Goal: Task Accomplishment & Management: Manage account settings

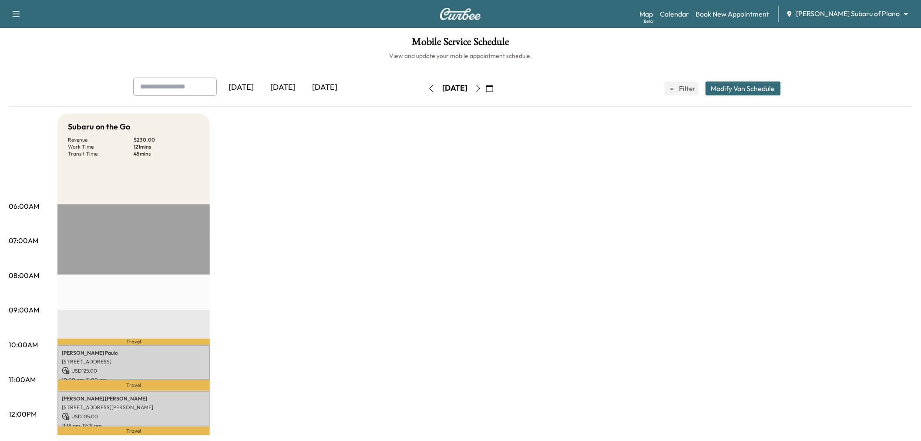
click at [290, 89] on div "[DATE]" at bounding box center [283, 87] width 42 height 20
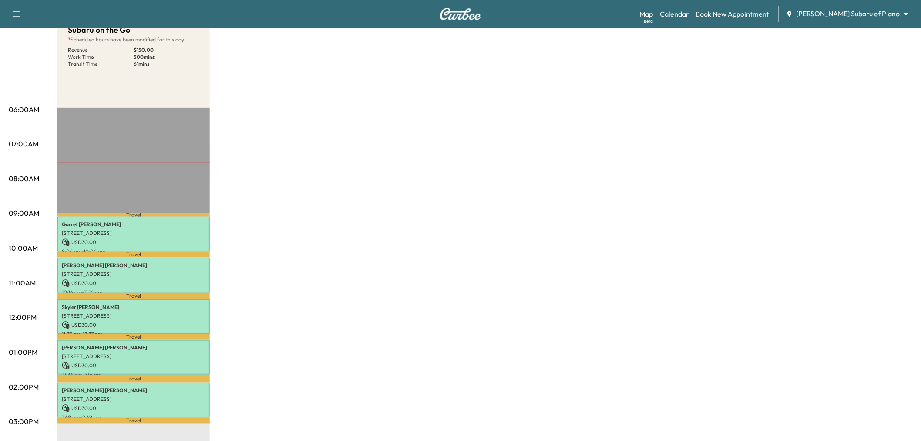
scroll to position [145, 0]
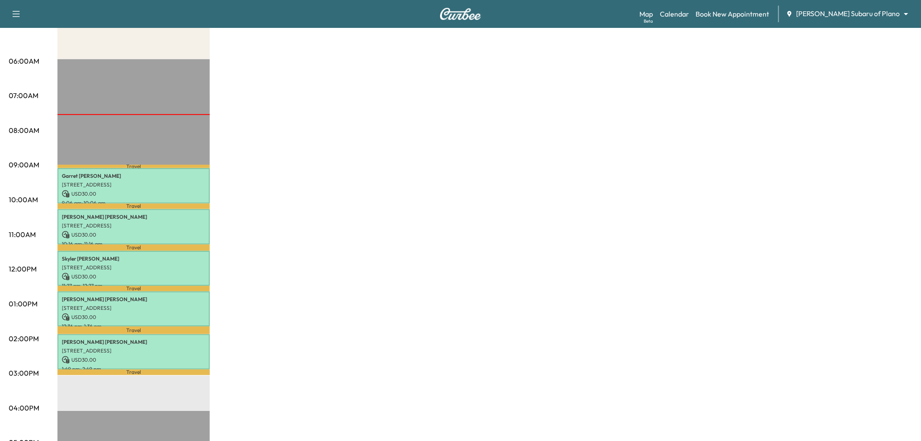
click at [590, 209] on div "Subaru on the Go * Scheduled hours have been modified for this day Revenue $ 15…" at bounding box center [484, 295] width 855 height 653
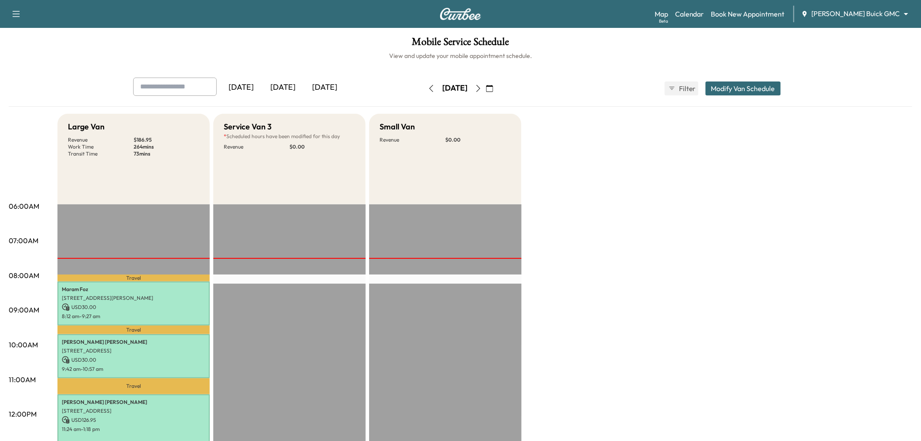
click at [281, 81] on div "[DATE]" at bounding box center [283, 87] width 42 height 20
click at [329, 85] on div "[DATE]" at bounding box center [325, 87] width 42 height 20
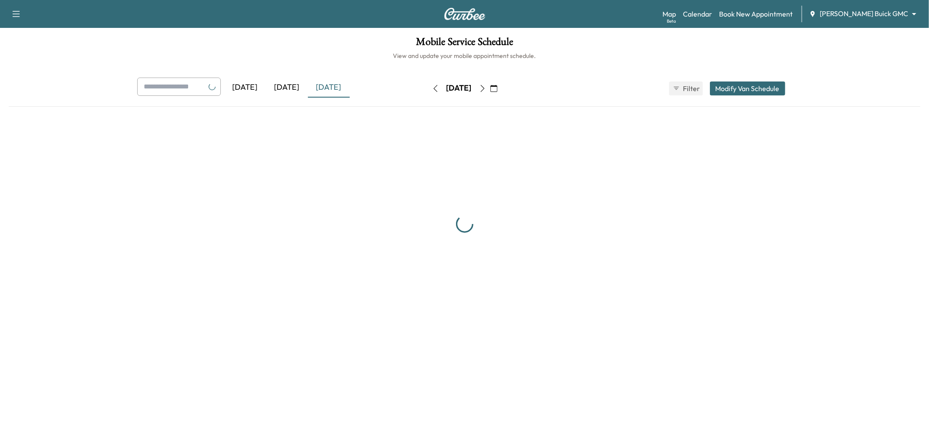
click at [302, 87] on div "[DATE]" at bounding box center [287, 87] width 42 height 20
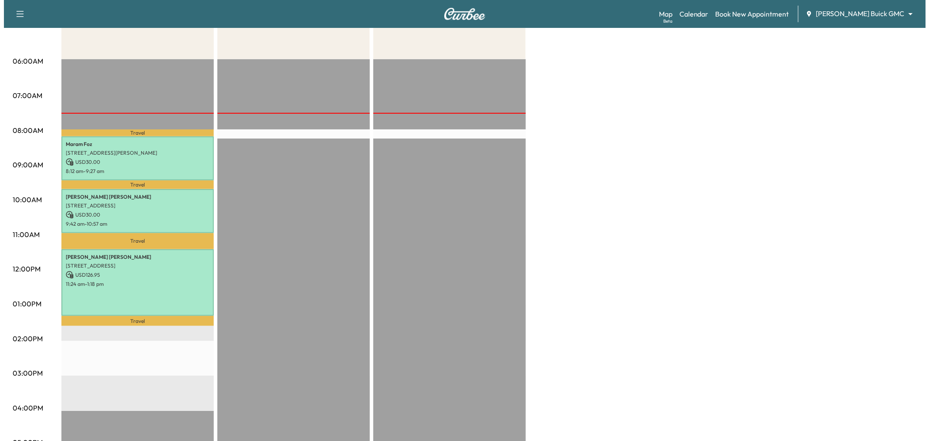
scroll to position [193, 0]
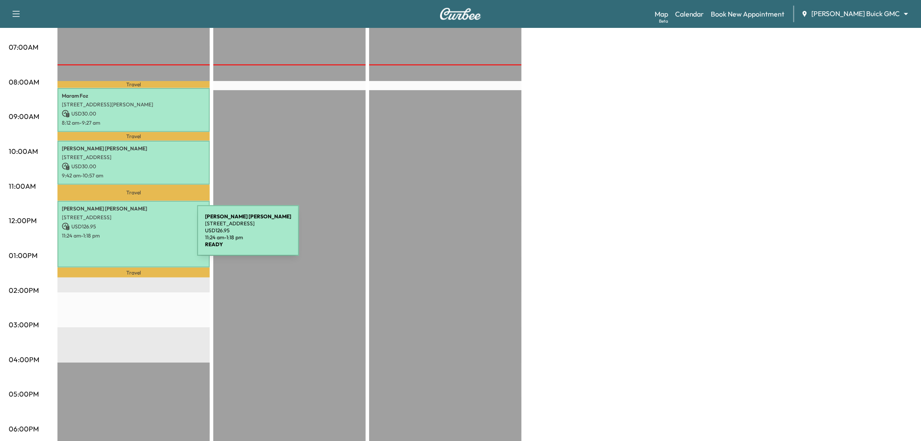
click at [132, 236] on p "11:24 am - 1:18 pm" at bounding box center [134, 235] width 144 height 7
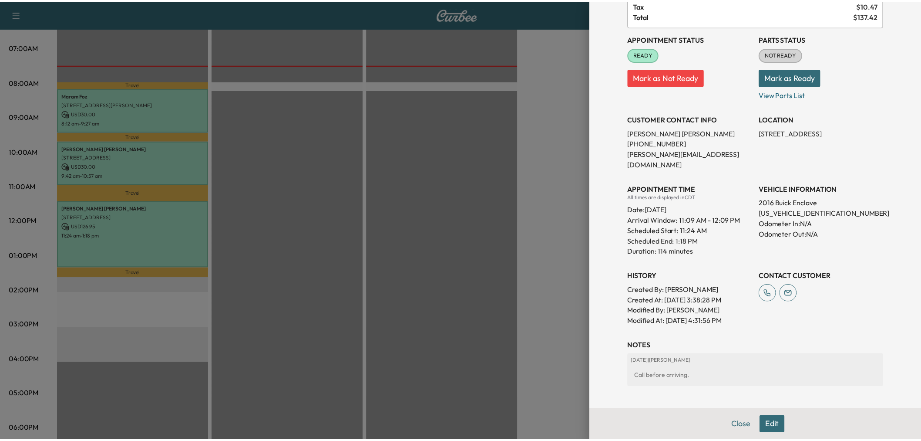
scroll to position [0, 0]
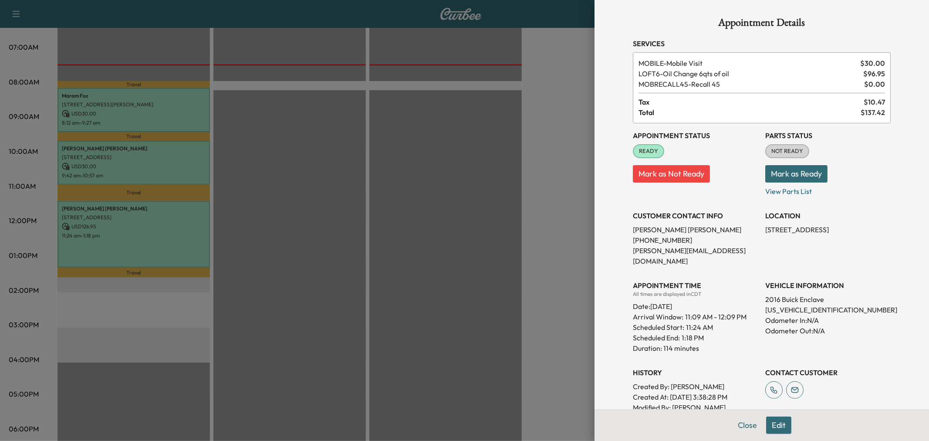
click at [86, 162] on div at bounding box center [464, 220] width 929 height 441
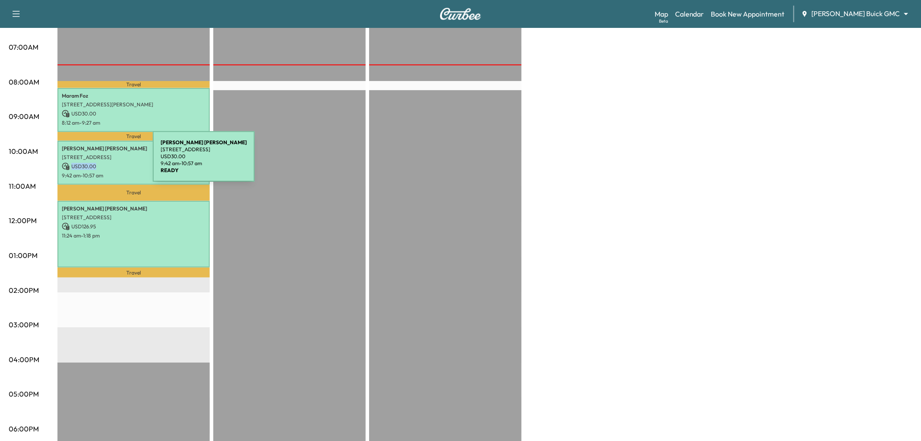
click at [88, 162] on p "USD 30.00" at bounding box center [134, 166] width 144 height 8
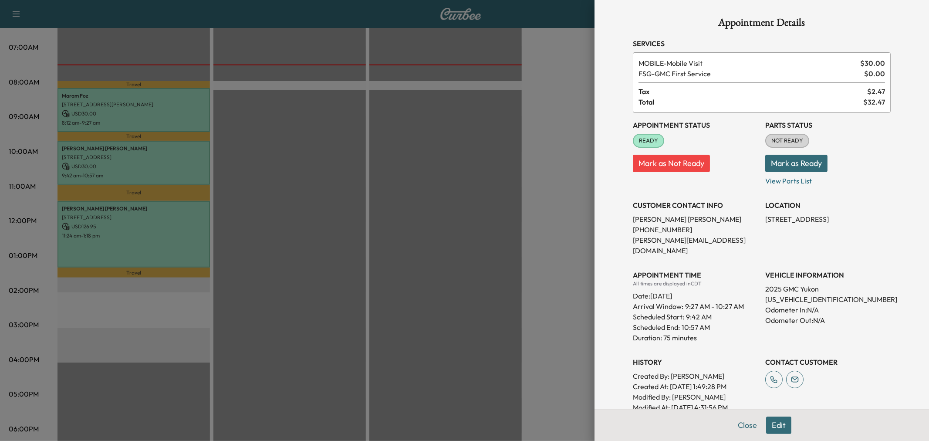
click at [119, 111] on div at bounding box center [464, 220] width 929 height 441
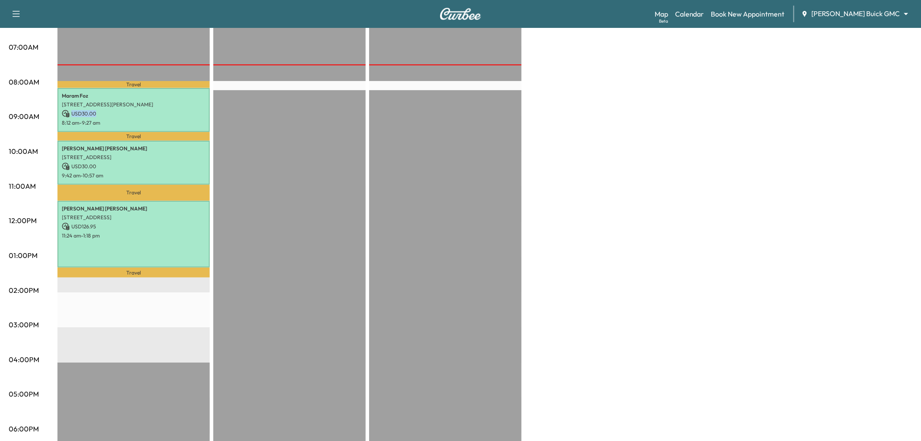
click at [120, 111] on p "USD 30.00" at bounding box center [134, 114] width 144 height 8
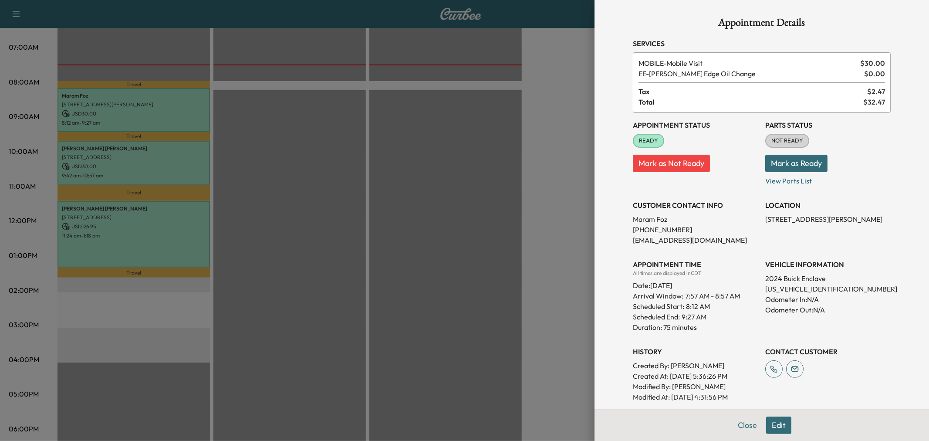
click at [143, 116] on div at bounding box center [464, 220] width 929 height 441
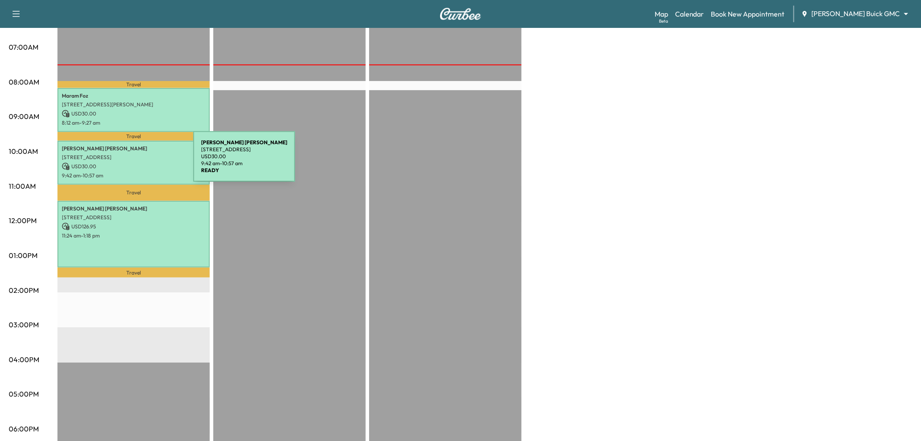
click at [131, 172] on p "9:42 am - 10:57 am" at bounding box center [134, 175] width 144 height 7
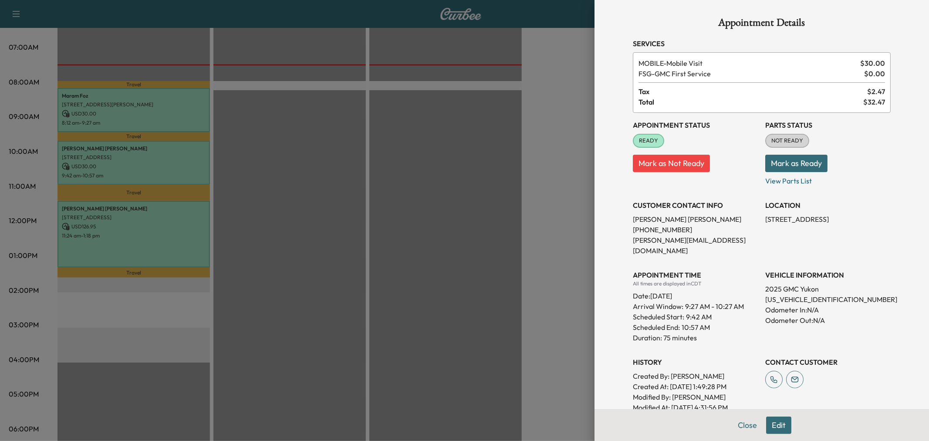
click at [131, 172] on div at bounding box center [464, 220] width 929 height 441
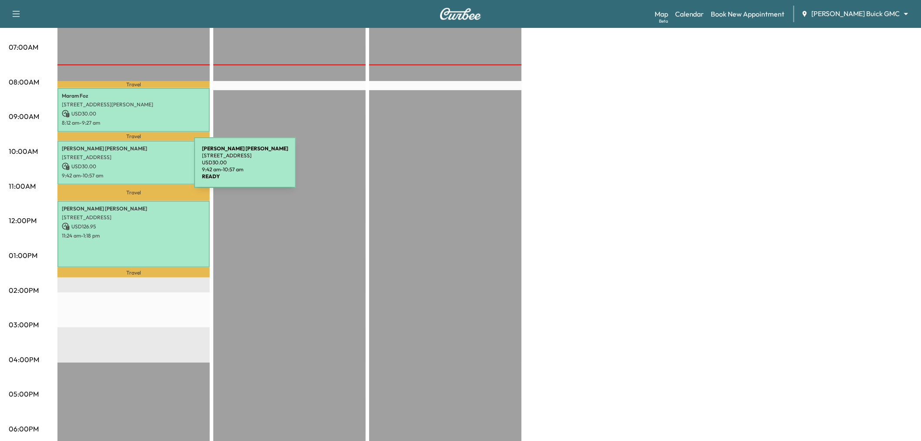
click at [126, 114] on p "USD 30.00" at bounding box center [134, 114] width 144 height 8
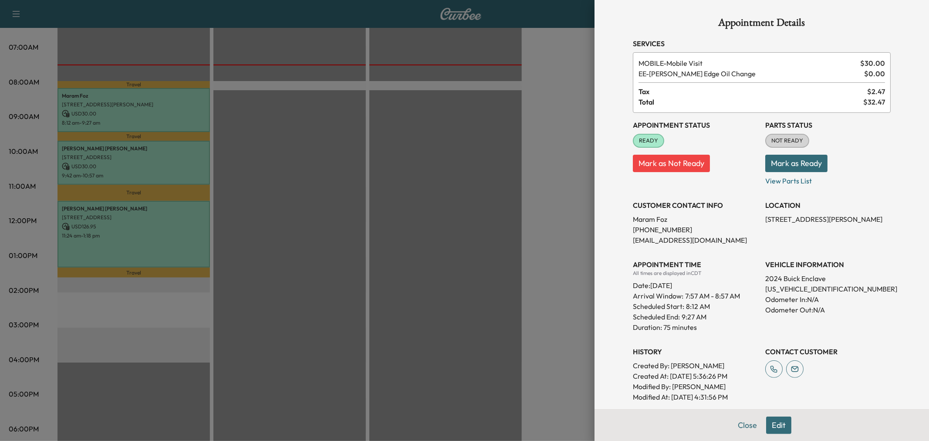
click at [126, 114] on div at bounding box center [464, 220] width 929 height 441
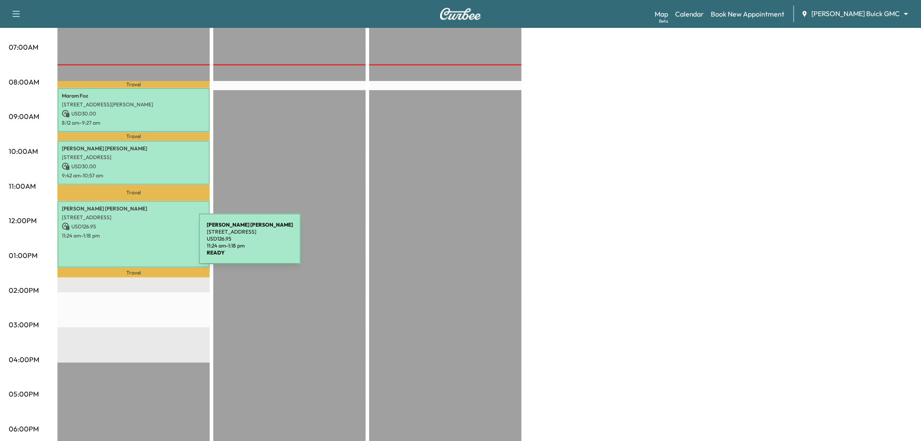
click at [134, 244] on div "[PERSON_NAME] [STREET_ADDRESS] USD 126.95 11:24 am - 1:18 pm" at bounding box center [133, 234] width 152 height 67
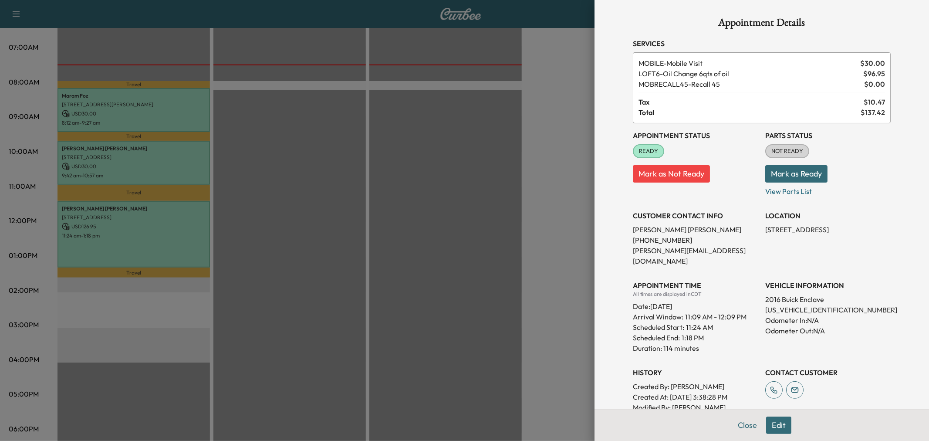
click at [399, 214] on div at bounding box center [464, 220] width 929 height 441
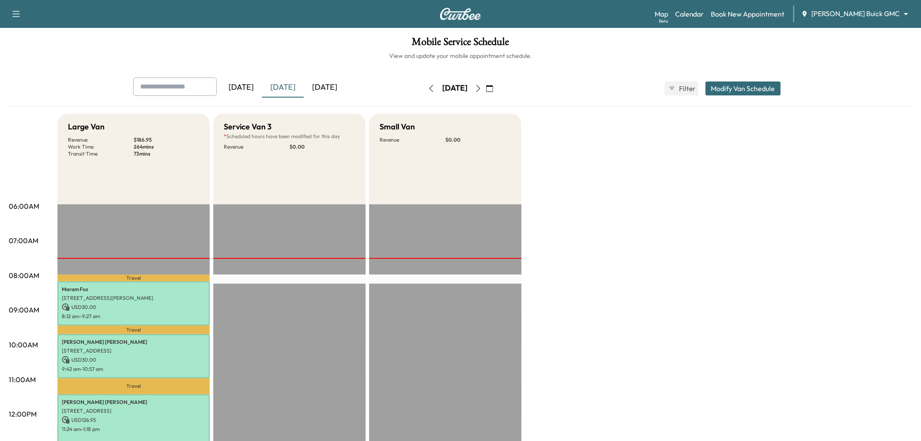
click at [343, 89] on div "[DATE]" at bounding box center [325, 87] width 42 height 20
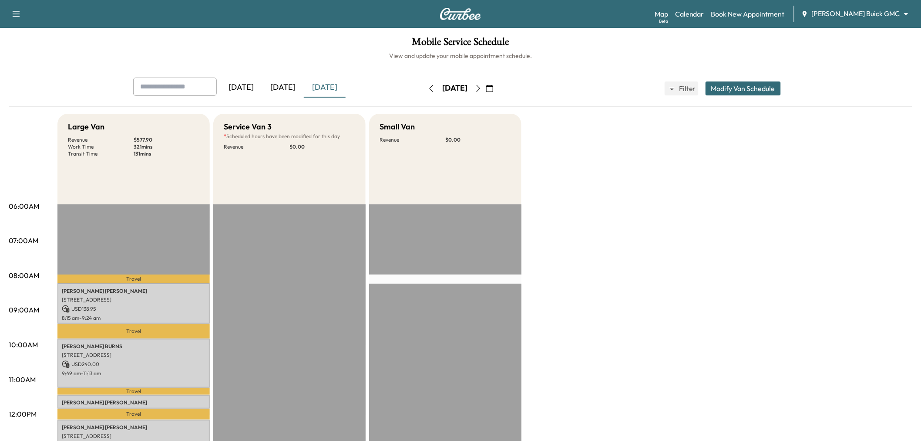
click at [290, 86] on div "[DATE]" at bounding box center [283, 87] width 42 height 20
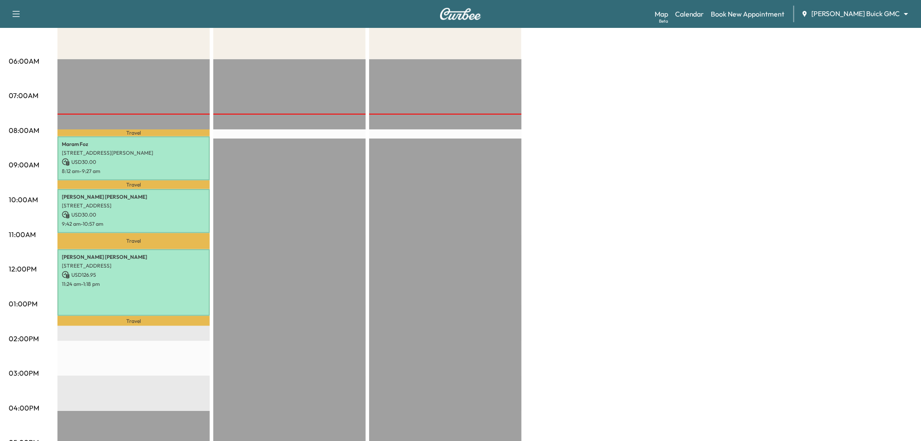
scroll to position [97, 0]
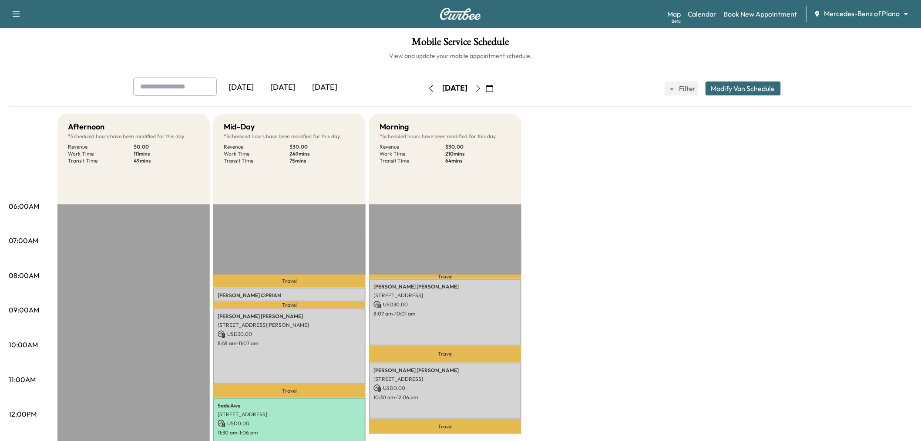
click at [262, 84] on div "[DATE]" at bounding box center [241, 87] width 42 height 20
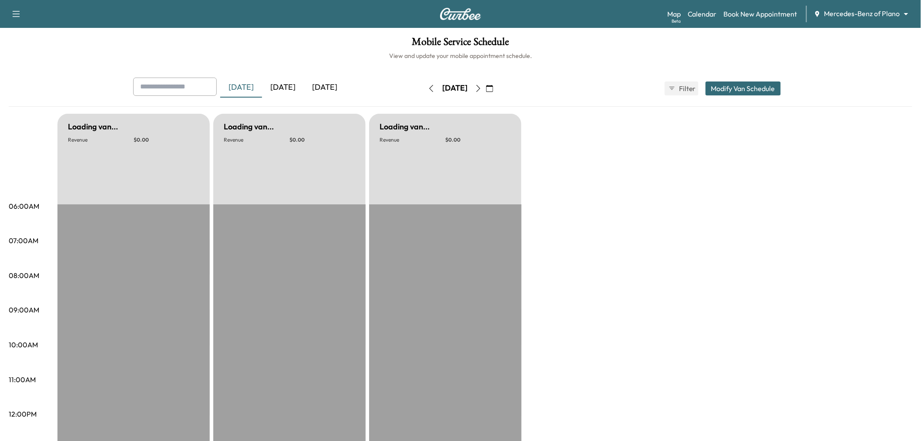
click at [289, 84] on div "[DATE]" at bounding box center [283, 87] width 42 height 20
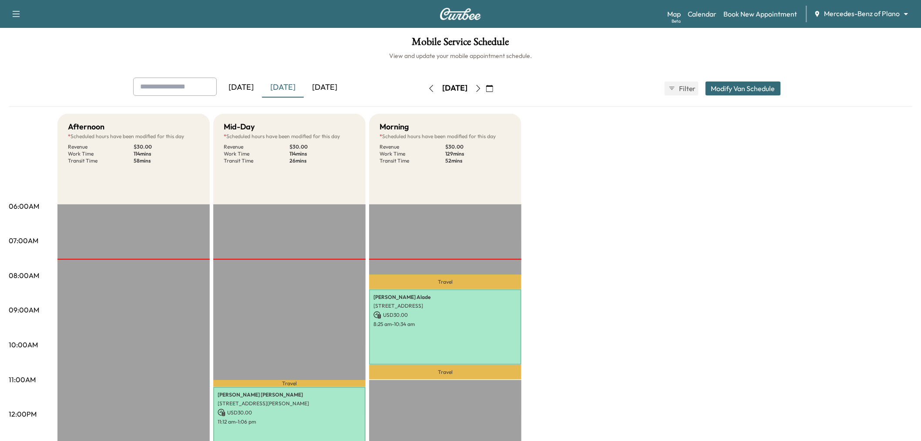
scroll to position [145, 0]
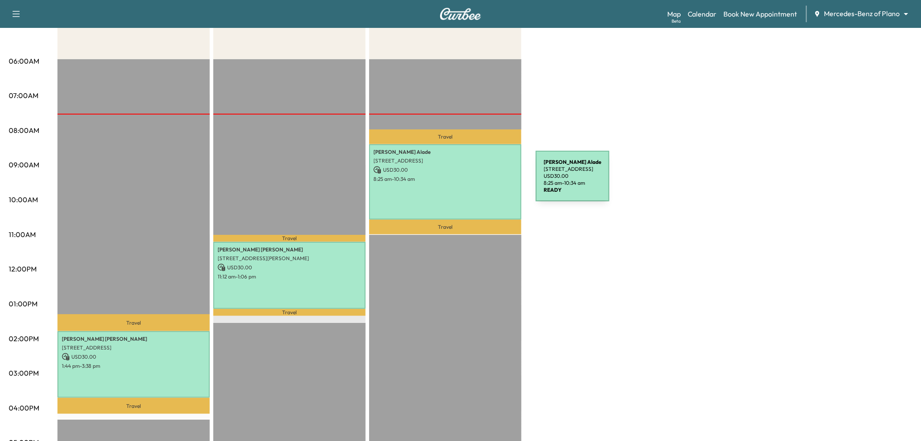
click at [471, 181] on div "Joan Alade 105 Timberbluff Ln, Murphy, TX 75094, United States of America USD 3…" at bounding box center [445, 182] width 152 height 76
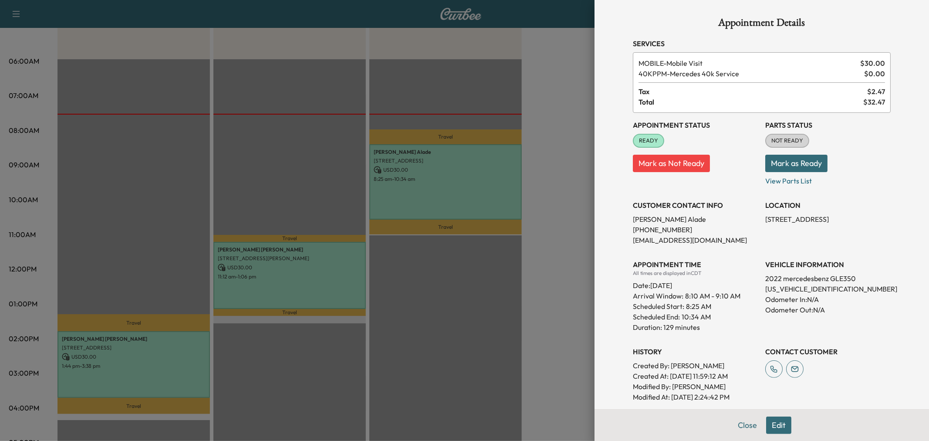
click at [293, 276] on div at bounding box center [464, 220] width 929 height 441
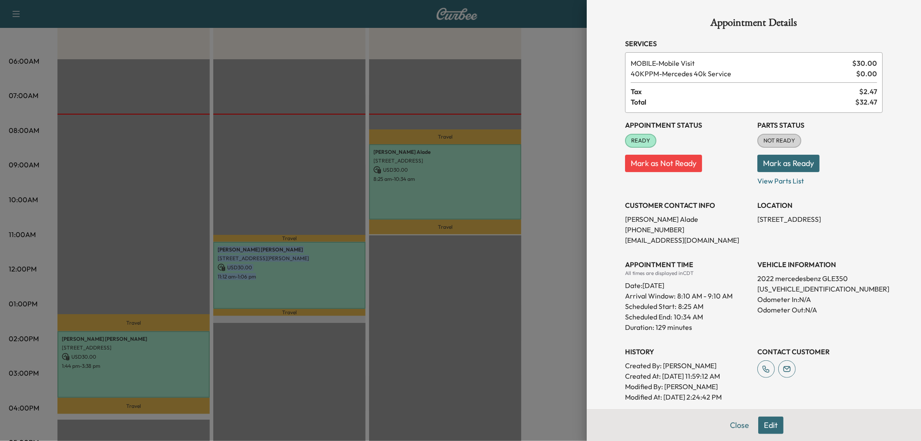
click at [293, 276] on p "11:12 am - 1:06 pm" at bounding box center [290, 276] width 144 height 7
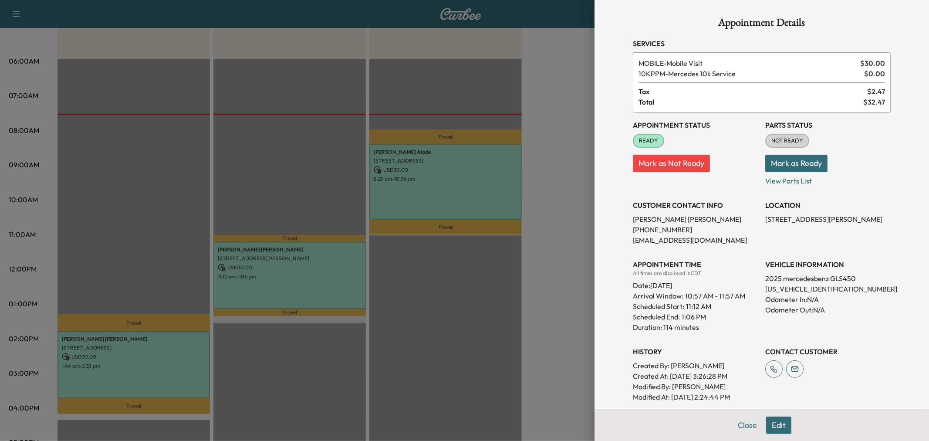
click at [175, 351] on div at bounding box center [464, 220] width 929 height 441
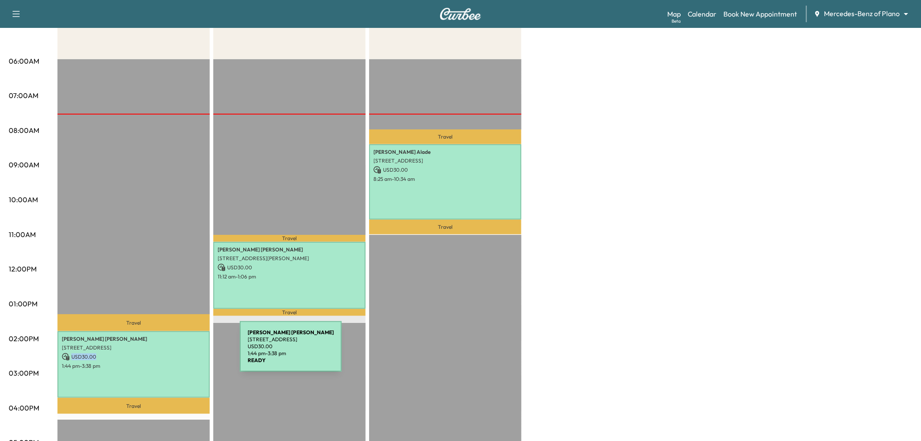
click at [175, 353] on p "USD 30.00" at bounding box center [134, 357] width 144 height 8
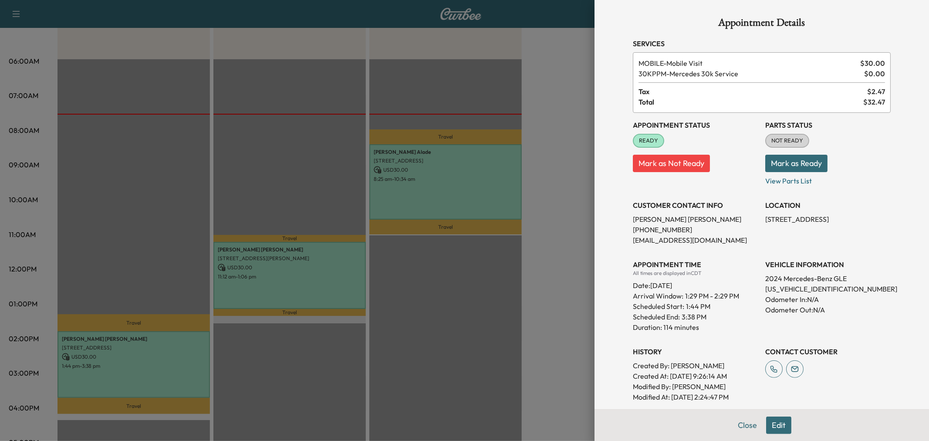
click at [175, 351] on div at bounding box center [464, 220] width 929 height 441
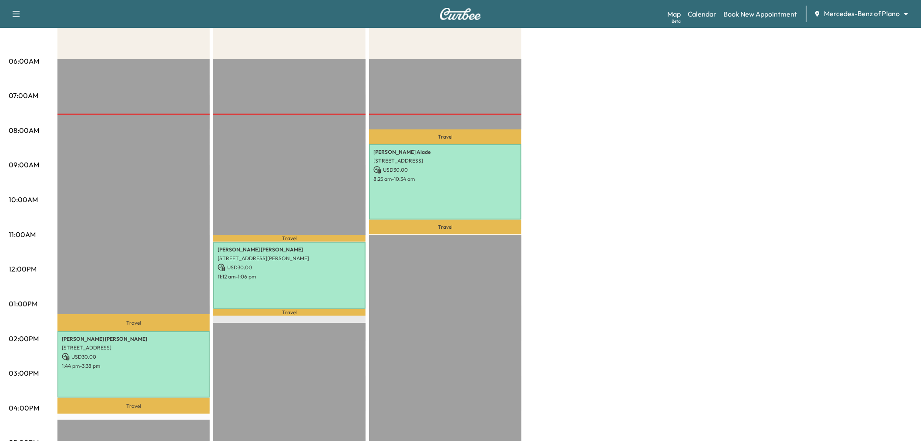
click at [173, 301] on div "Travel DIEM PHAN THI NGOC NGUYEN 7910 S State Hwy 78, Sachse, TX 75048, USA USD…" at bounding box center [133, 340] width 152 height 562
